Goal: Transaction & Acquisition: Purchase product/service

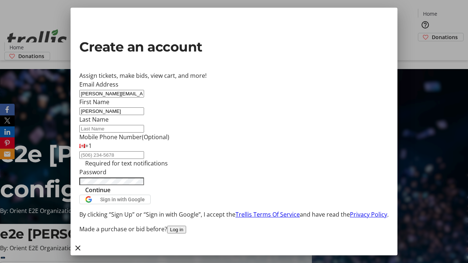
type input "[PERSON_NAME]"
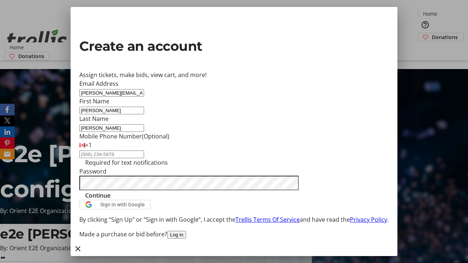
type input "[PERSON_NAME]"
click at [110, 200] on span "Continue" at bounding box center [97, 195] width 25 height 9
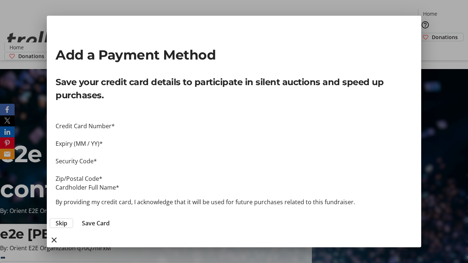
click at [67, 219] on span "Skip" at bounding box center [62, 223] width 12 height 9
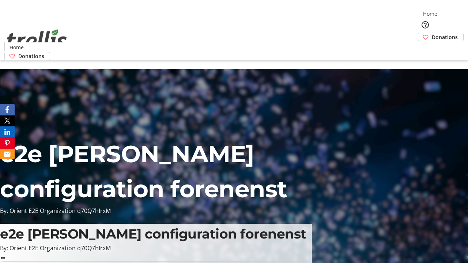
click at [432, 33] on span "Donations" at bounding box center [445, 37] width 26 height 8
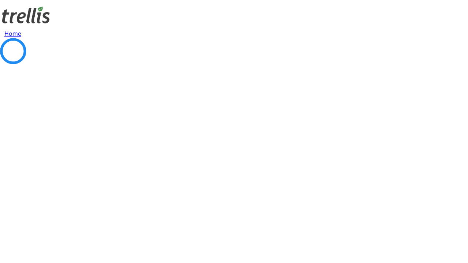
select select "CA"
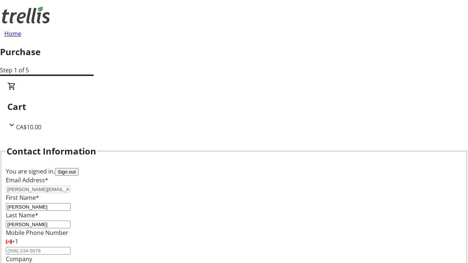
type input "[STREET_ADDRESS][PERSON_NAME]"
type input "Kelowna"
select select "BC"
type input "Kelowna"
type input "V1Y 0C2"
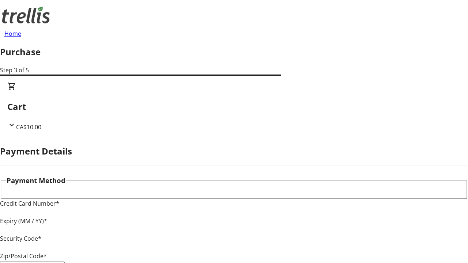
type input "V1Y 0C2"
